Goal: Navigation & Orientation: Find specific page/section

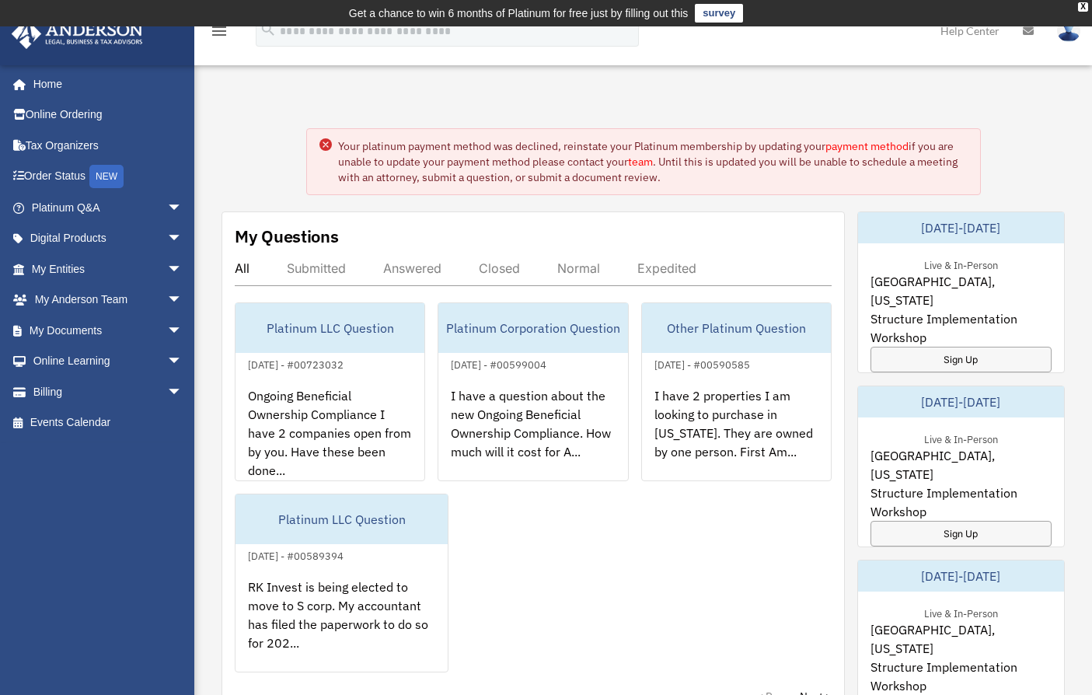
click at [1027, 34] on icon at bounding box center [1028, 31] width 11 height 11
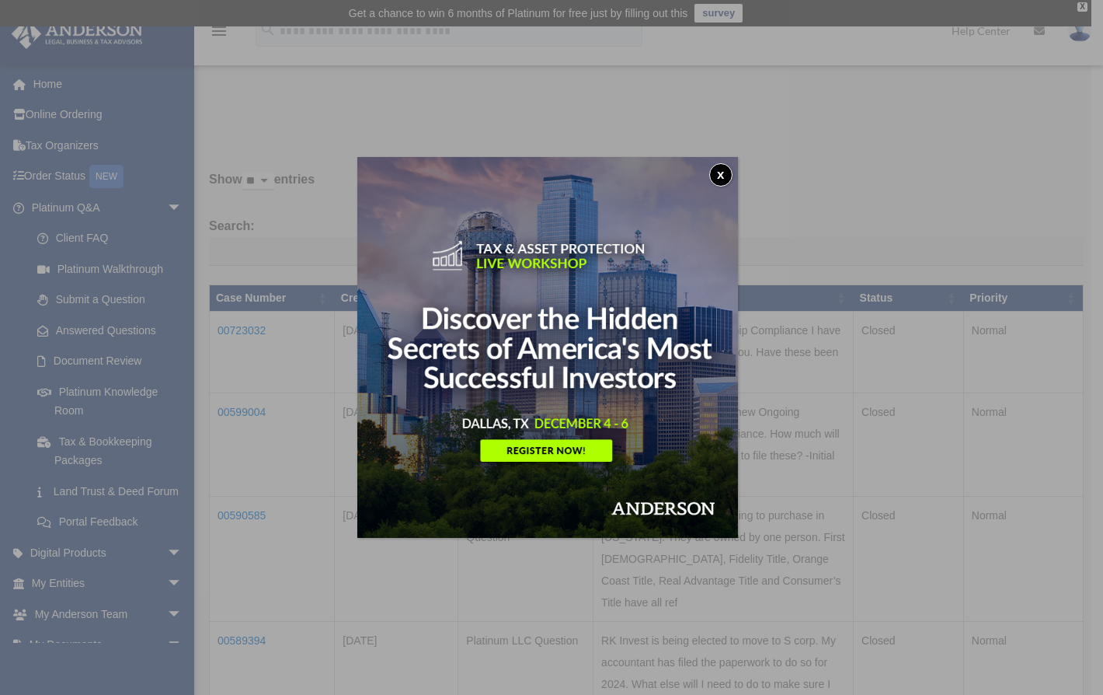
click at [723, 175] on button "x" at bounding box center [720, 174] width 23 height 23
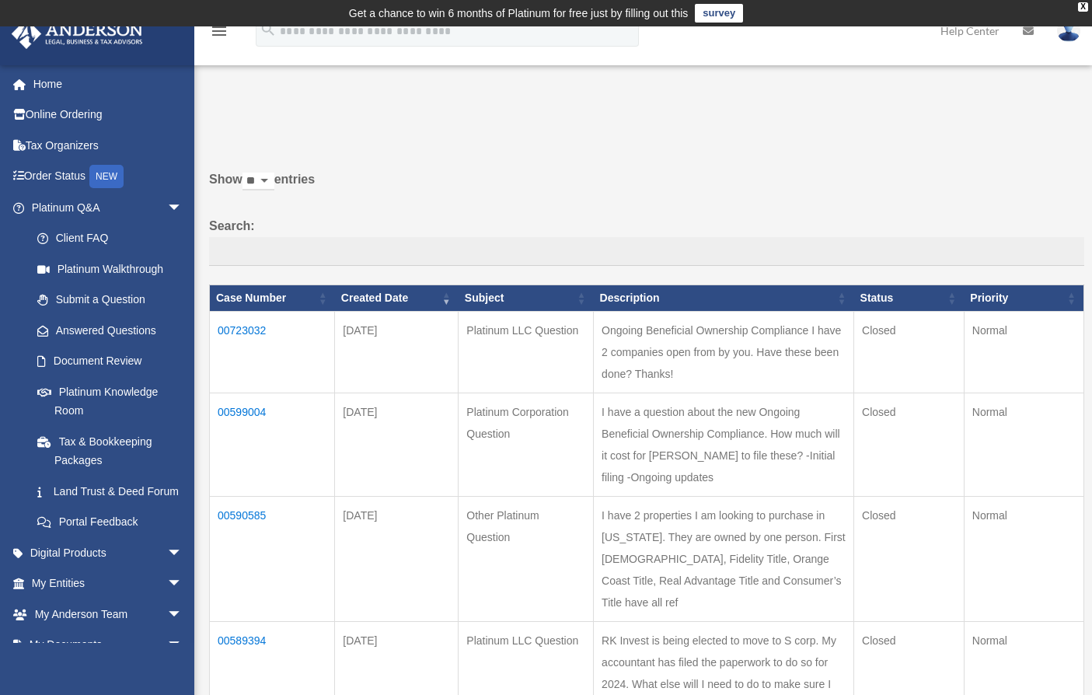
click at [893, 323] on td "Closed" at bounding box center [909, 352] width 110 height 82
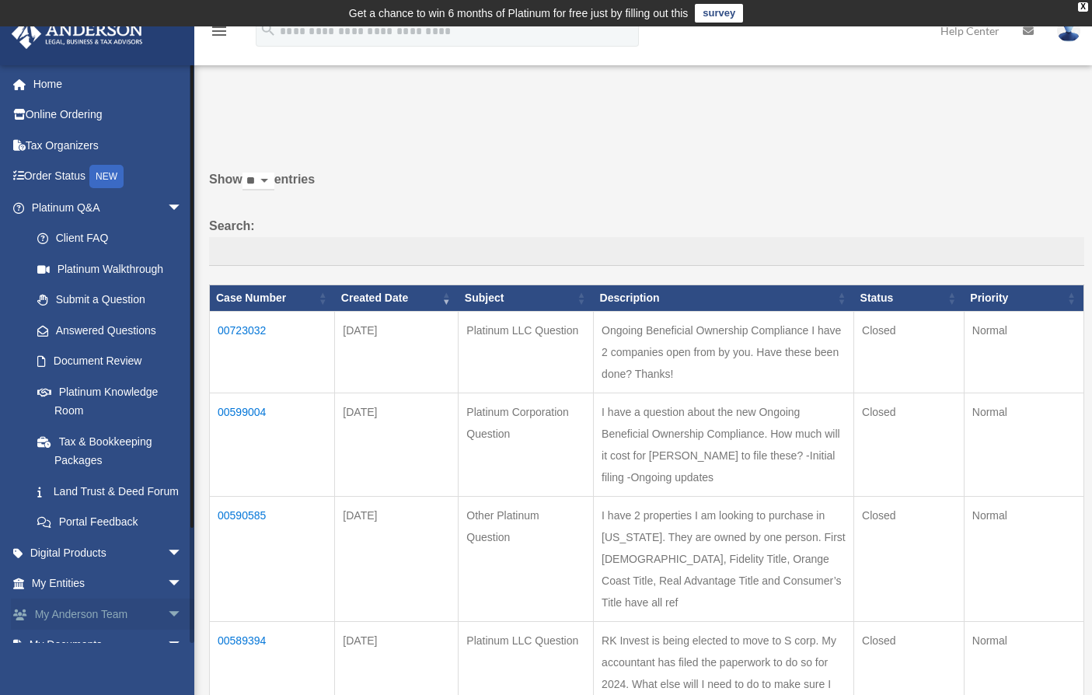
click at [107, 629] on link "My Anderson Team arrow_drop_down" at bounding box center [108, 613] width 195 height 31
click at [167, 626] on span "arrow_drop_down" at bounding box center [182, 614] width 31 height 32
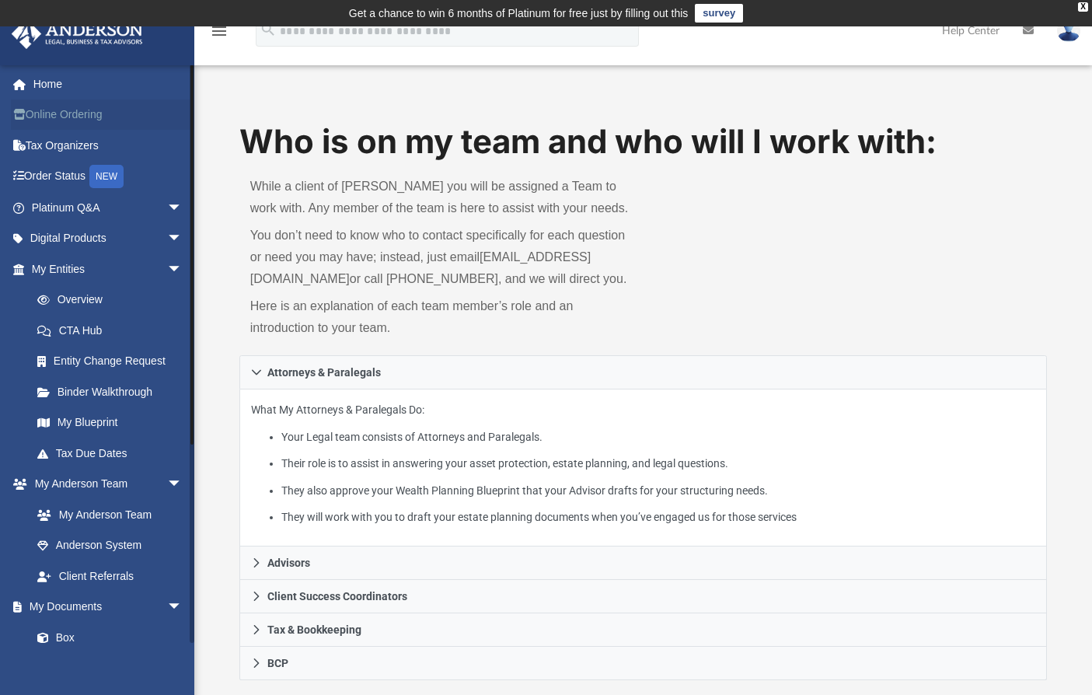
click at [76, 110] on link "Online Ordering" at bounding box center [108, 114] width 195 height 31
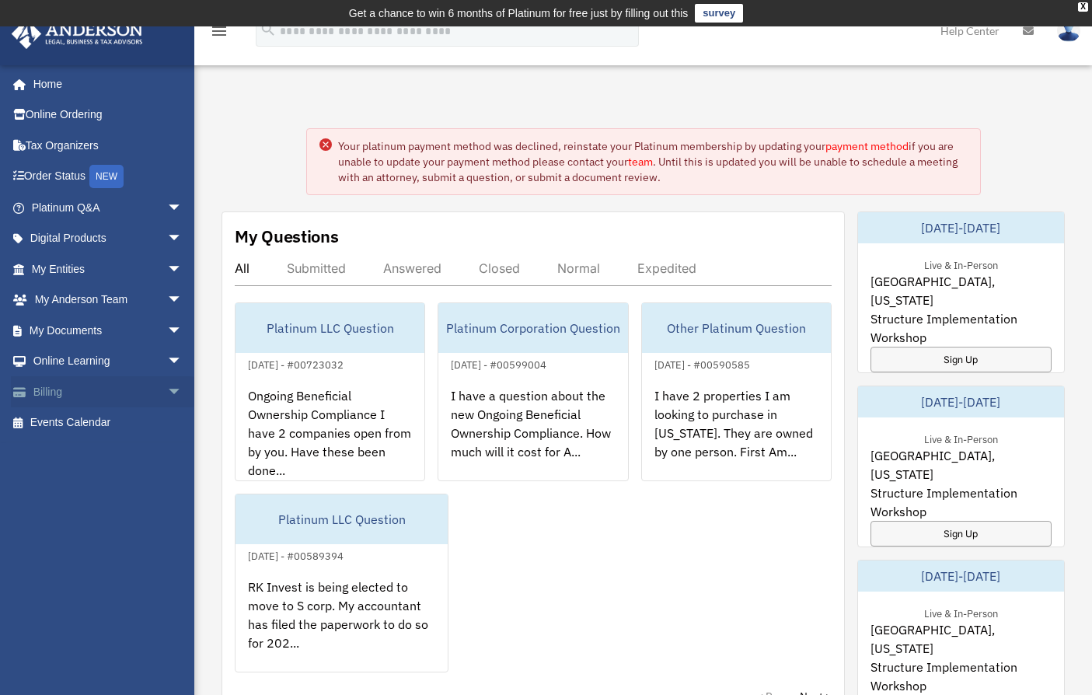
click at [75, 395] on link "Billing arrow_drop_down" at bounding box center [108, 391] width 195 height 31
